Goal: Transaction & Acquisition: Purchase product/service

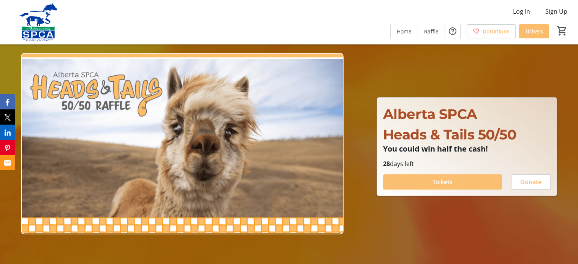
click at [442, 183] on span "Tickets" at bounding box center [443, 182] width 20 height 9
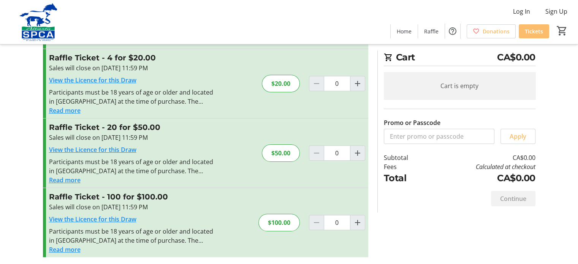
scroll to position [85, 0]
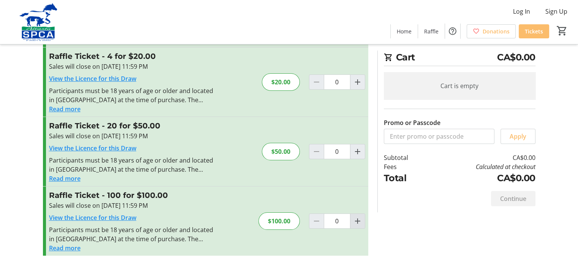
click at [361, 218] on mat-icon "Increment by one" at bounding box center [357, 221] width 9 height 9
type input "1"
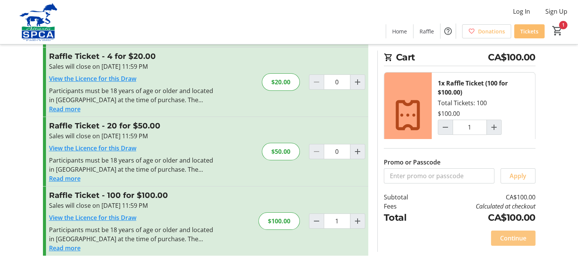
click at [511, 235] on span "Continue" at bounding box center [514, 238] width 26 height 9
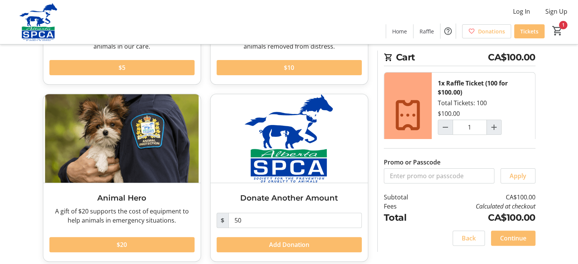
scroll to position [172, 0]
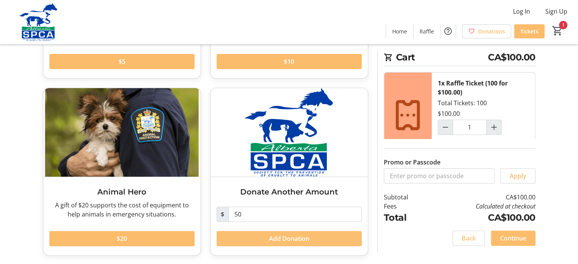
click at [290, 238] on span "Add Donation" at bounding box center [289, 238] width 40 height 9
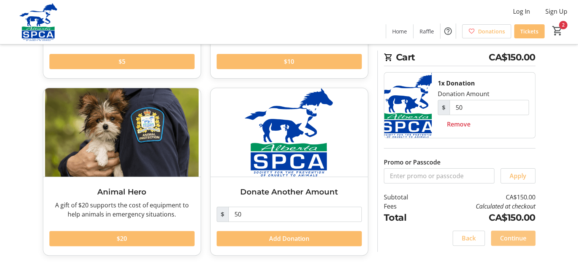
click at [523, 237] on span "Continue" at bounding box center [514, 238] width 26 height 9
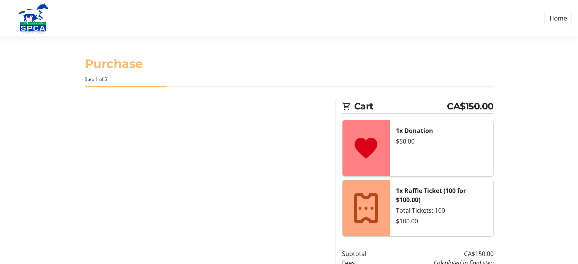
select select "CA"
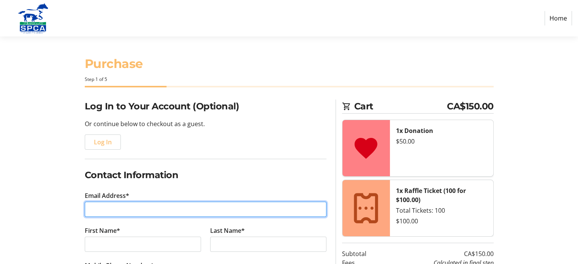
click at [105, 216] on input "Email Address*" at bounding box center [206, 209] width 242 height 15
type input "[PERSON_NAME][DOMAIN_NAME][EMAIL_ADDRESS][DOMAIN_NAME]"
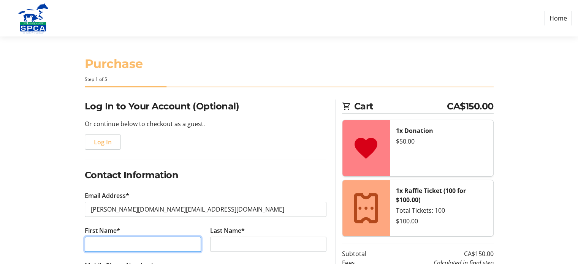
type input "[PERSON_NAME]"
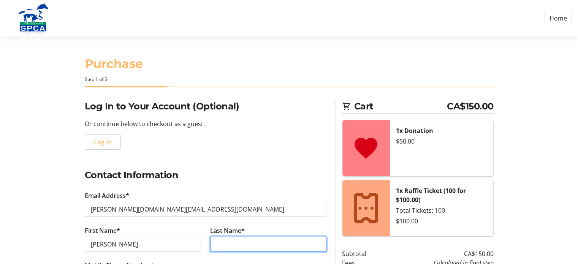
type input "[PERSON_NAME]"
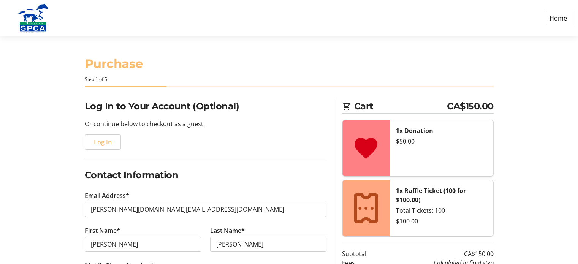
type input "[PHONE_NUMBER]"
type input "182 Tuscany [PERSON_NAME] Hts. NW"
type input "[GEOGRAPHIC_DATA]"
select select "AB"
type input "T3L 2L6"
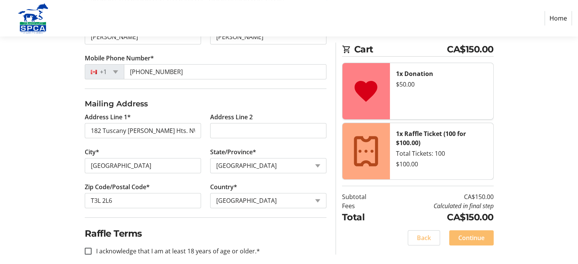
scroll to position [216, 0]
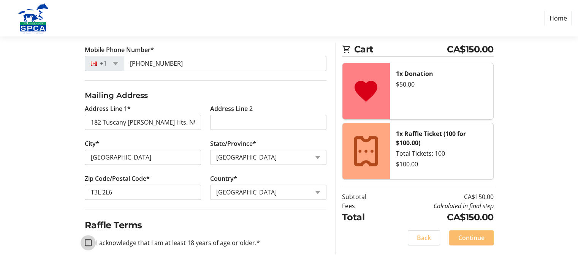
click at [85, 242] on input "I acknowledge that I am at least 18 years of age or older.*" at bounding box center [88, 243] width 7 height 7
checkbox input "true"
click at [482, 238] on span "Continue" at bounding box center [472, 238] width 26 height 9
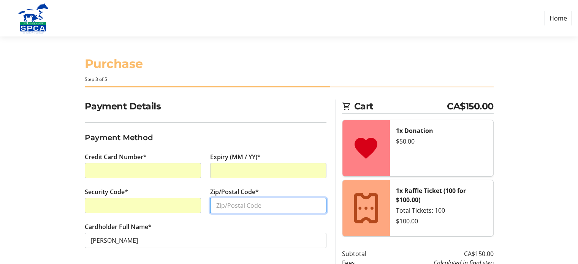
click at [216, 199] on input "Zip/Postal Code*" at bounding box center [268, 205] width 116 height 15
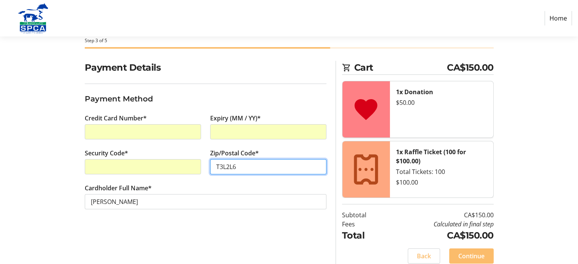
scroll to position [47, 0]
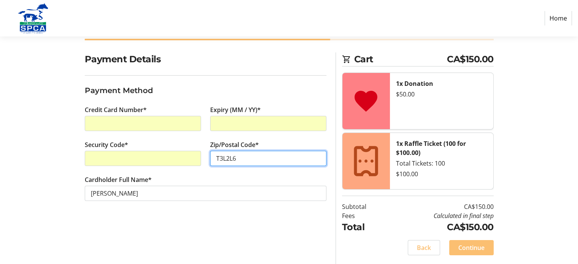
type input "T3L2L6"
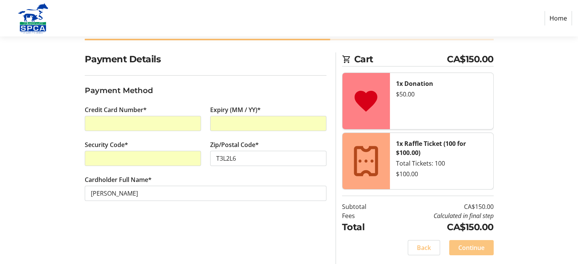
click at [474, 247] on span "Continue" at bounding box center [472, 247] width 26 height 9
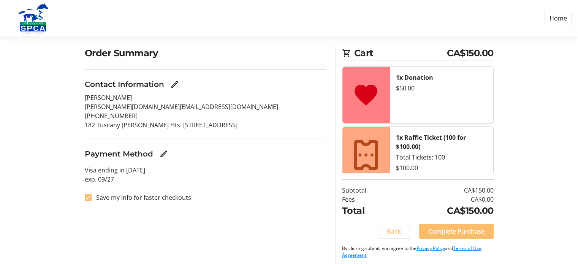
scroll to position [57, 0]
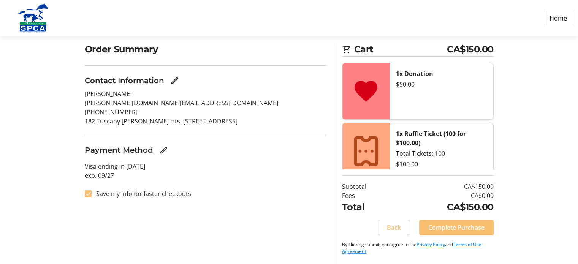
click at [457, 230] on span "Complete Purchase" at bounding box center [457, 227] width 56 height 9
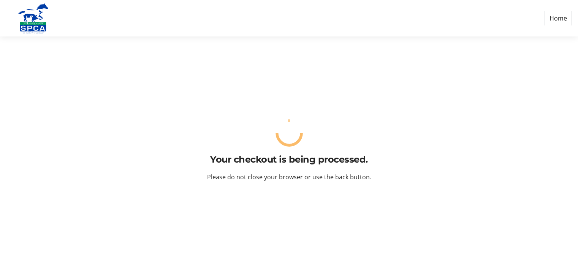
scroll to position [0, 0]
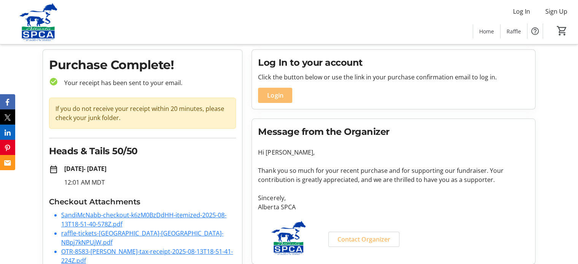
scroll to position [30, 0]
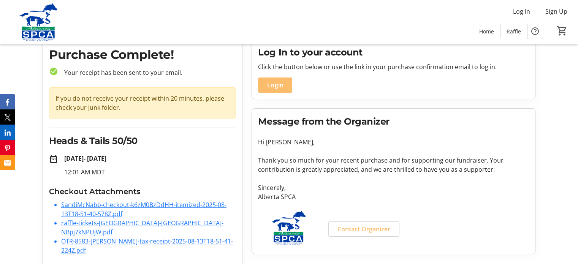
click at [114, 203] on link "SandiMcNabb-checkout-k6zM0BzDdHH-itemized-2025-08-13T18-51-40-578Z.pdf" at bounding box center [143, 209] width 165 height 17
click at [120, 218] on li "SandiMcNabb-checkout-k6zM0BzDdHH-itemized-2025-08-13T18-51-40-578Z.pdf" at bounding box center [148, 209] width 175 height 18
click at [123, 224] on link "raffle-tickets-[GEOGRAPHIC_DATA]-[GEOGRAPHIC_DATA]-NBpj7kNPUjW.pdf" at bounding box center [142, 227] width 162 height 17
click at [126, 237] on link "OTR-8583-[PERSON_NAME]-tax-receipt-2025-08-13T18-51-41-224Z.pdf" at bounding box center [147, 245] width 172 height 17
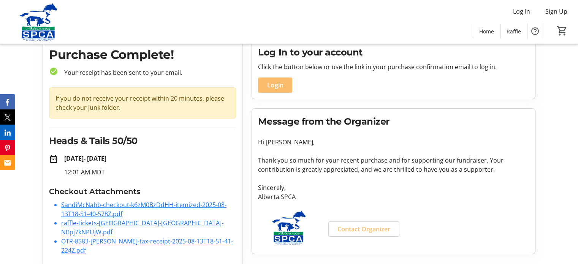
click at [126, 237] on link "OTR-8583-[PERSON_NAME]-tax-receipt-2025-08-13T18-51-41-224Z.pdf" at bounding box center [147, 245] width 172 height 17
